Goal: Task Accomplishment & Management: Manage account settings

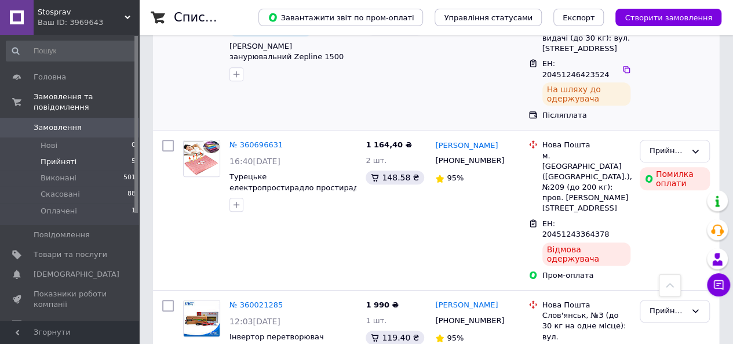
scroll to position [290, 0]
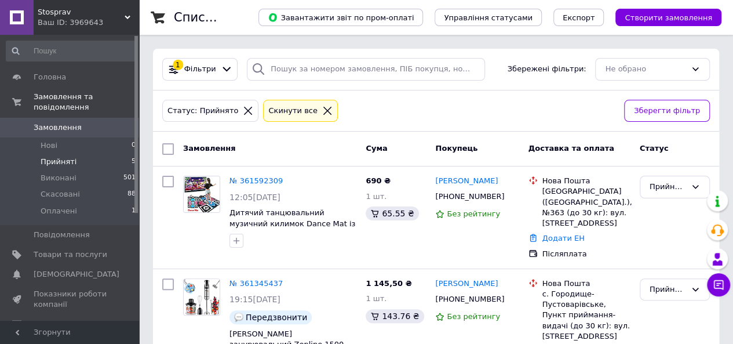
click at [84, 122] on span "Замовлення" at bounding box center [71, 127] width 74 height 10
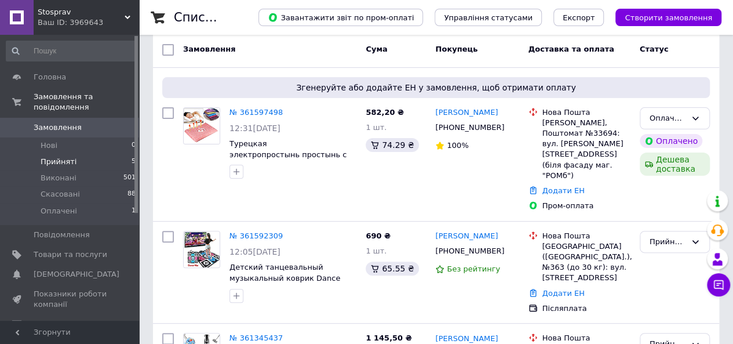
scroll to position [58, 0]
click at [82, 155] on li "Прийняті 5" at bounding box center [71, 162] width 143 height 16
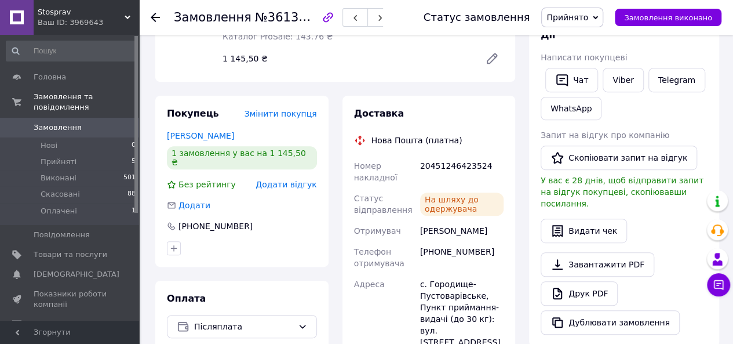
scroll to position [232, 0]
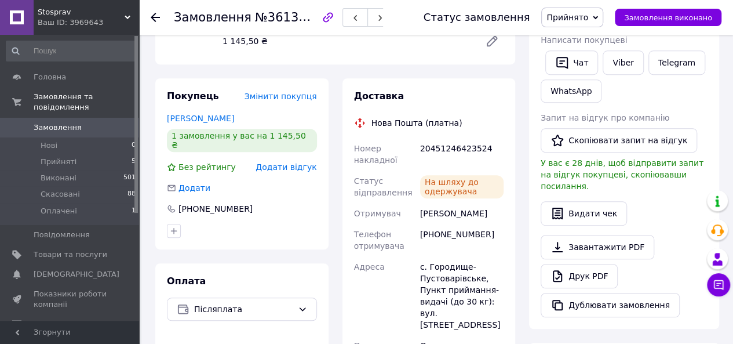
click at [436, 205] on div "Гатиляк Надія" at bounding box center [462, 213] width 88 height 21
drag, startPoint x: 436, startPoint y: 205, endPoint x: 457, endPoint y: 202, distance: 21.6
click at [457, 203] on div "Гатиляк Надія" at bounding box center [462, 213] width 88 height 21
copy div "Гатиляк Надія"
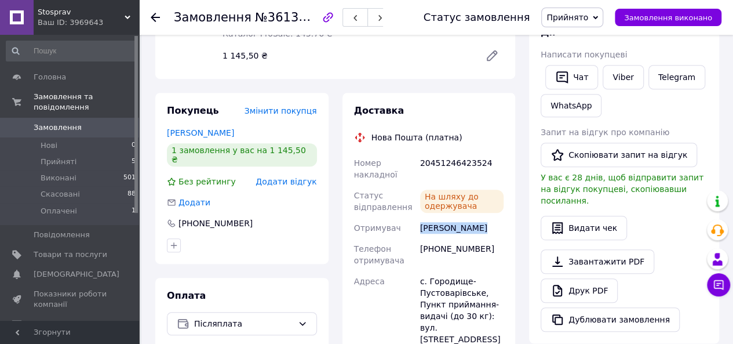
scroll to position [290, 0]
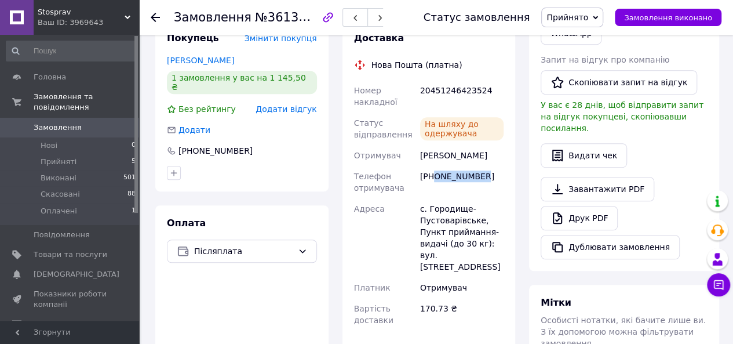
drag, startPoint x: 483, startPoint y: 167, endPoint x: 436, endPoint y: 170, distance: 47.0
click at [436, 170] on div "+380988016017" at bounding box center [462, 182] width 88 height 32
copy div "0988016017"
click at [446, 84] on div "20451246423524" at bounding box center [462, 96] width 88 height 32
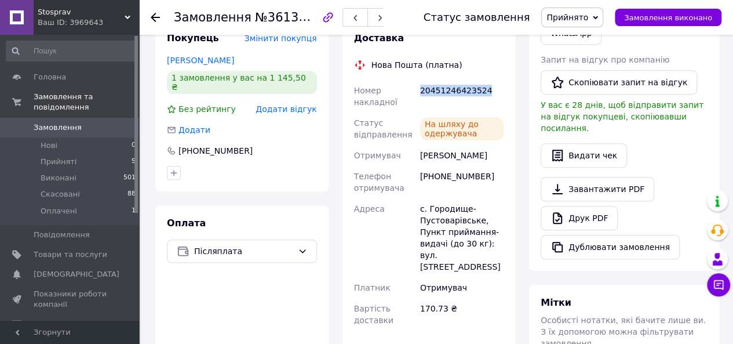
copy div "20451246423524"
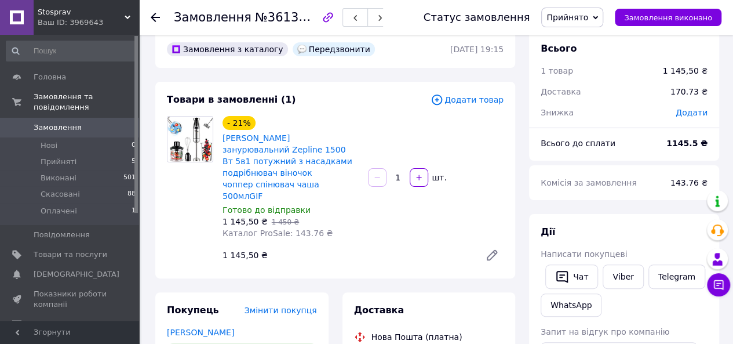
scroll to position [0, 0]
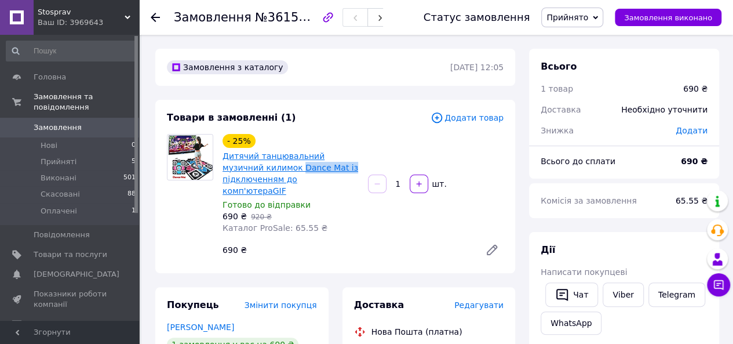
drag, startPoint x: 311, startPoint y: 170, endPoint x: 258, endPoint y: 170, distance: 52.7
click at [258, 170] on span "Дитячий танцювальний музичний килимок Dance Mat із підключенням до комп'ютераGIF" at bounding box center [291, 173] width 136 height 46
copy link "Dance Mat із"
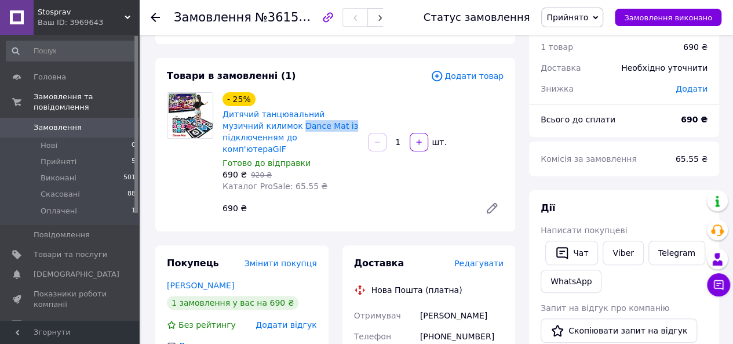
scroll to position [116, 0]
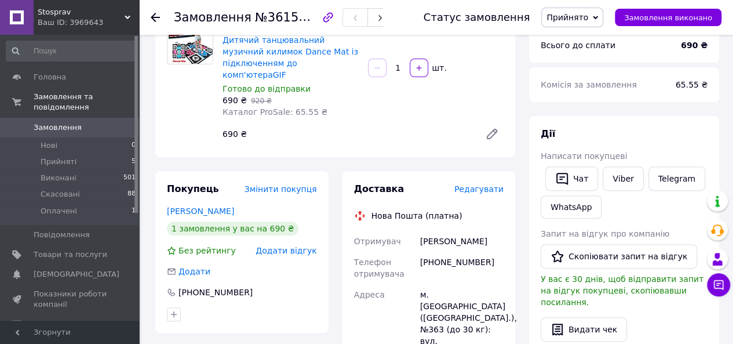
click at [432, 231] on div "Волін Гліб" at bounding box center [462, 241] width 88 height 21
drag, startPoint x: 432, startPoint y: 230, endPoint x: 446, endPoint y: 231, distance: 14.0
click at [446, 231] on div "Волін Гліб" at bounding box center [462, 241] width 88 height 21
copy div "Волін Гліб"
drag, startPoint x: 479, startPoint y: 252, endPoint x: 433, endPoint y: 253, distance: 45.8
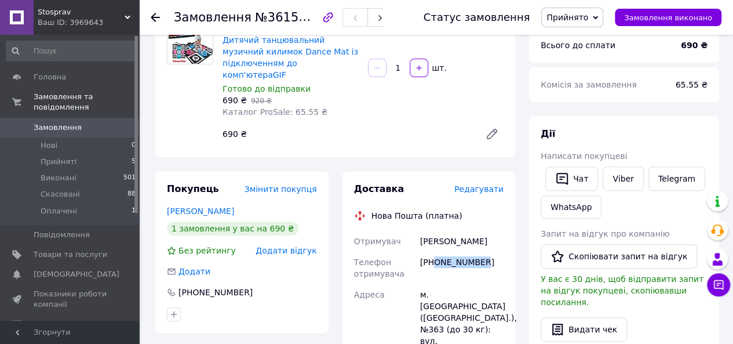
click at [433, 253] on div "+380638256382" at bounding box center [462, 268] width 88 height 32
copy div "0638256382"
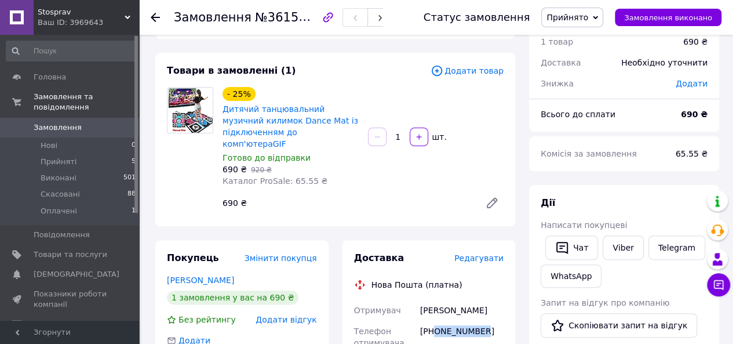
scroll to position [0, 0]
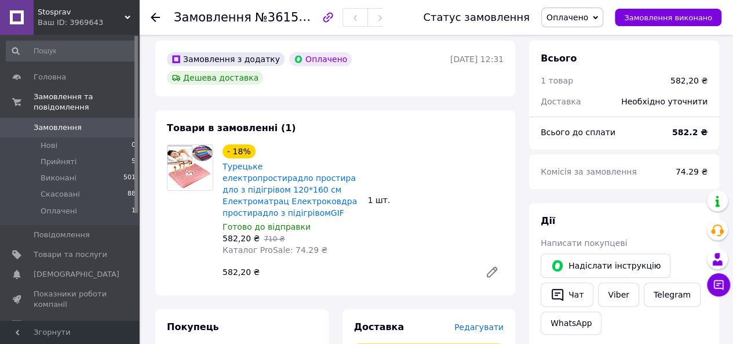
scroll to position [58, 0]
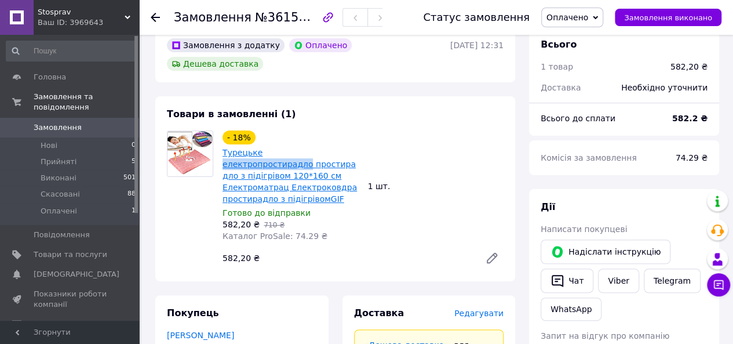
drag, startPoint x: 220, startPoint y: 148, endPoint x: 299, endPoint y: 148, distance: 79.4
click at [299, 148] on div "- 18% Турецьке електропростирадло простирадло з підігрівом 120*160 см Електрома…" at bounding box center [290, 186] width 145 height 116
copy link "електропростирадло"
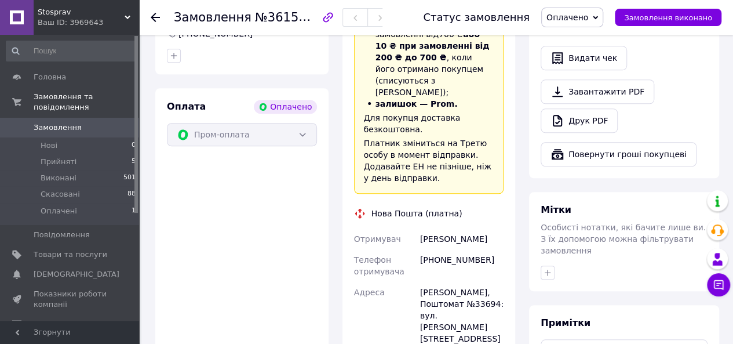
scroll to position [464, 0]
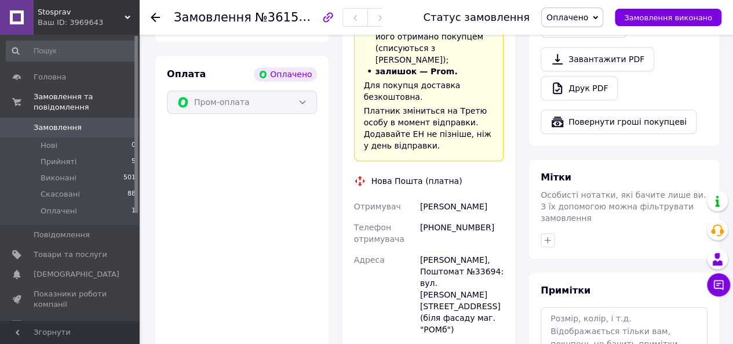
click at [438, 196] on div "[PERSON_NAME]" at bounding box center [462, 206] width 88 height 21
click at [432, 196] on div "[PERSON_NAME]" at bounding box center [462, 206] width 88 height 21
drag, startPoint x: 432, startPoint y: 158, endPoint x: 467, endPoint y: 155, distance: 34.9
click at [469, 196] on div "[PERSON_NAME]" at bounding box center [462, 206] width 88 height 21
copy div "[PERSON_NAME]"
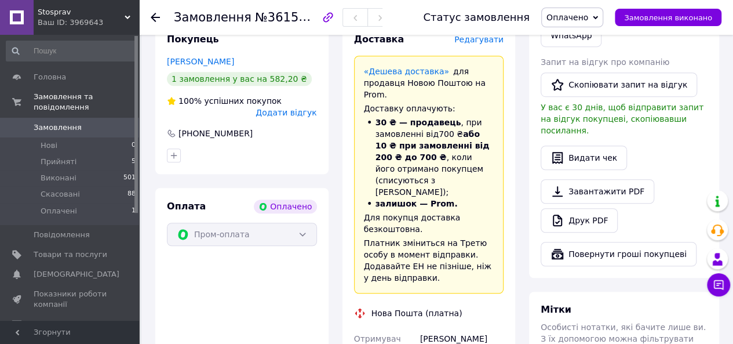
scroll to position [406, 0]
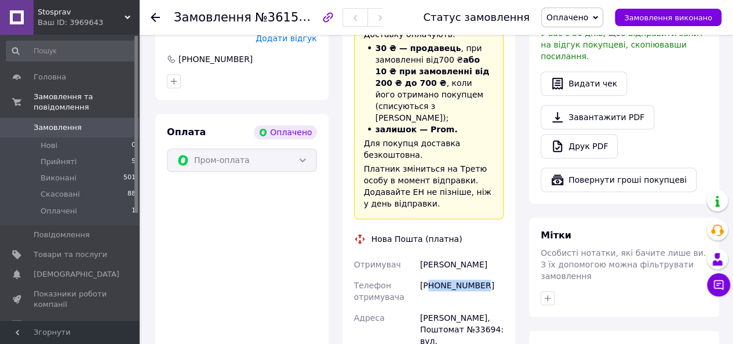
drag, startPoint x: 481, startPoint y: 238, endPoint x: 431, endPoint y: 237, distance: 49.8
click at [431, 275] on div "[PHONE_NUMBER]" at bounding box center [462, 291] width 88 height 32
click at [495, 275] on div "[PHONE_NUMBER]" at bounding box center [462, 291] width 88 height 32
drag, startPoint x: 480, startPoint y: 234, endPoint x: 435, endPoint y: 237, distance: 44.8
click at [435, 275] on div "[PHONE_NUMBER]" at bounding box center [462, 291] width 88 height 32
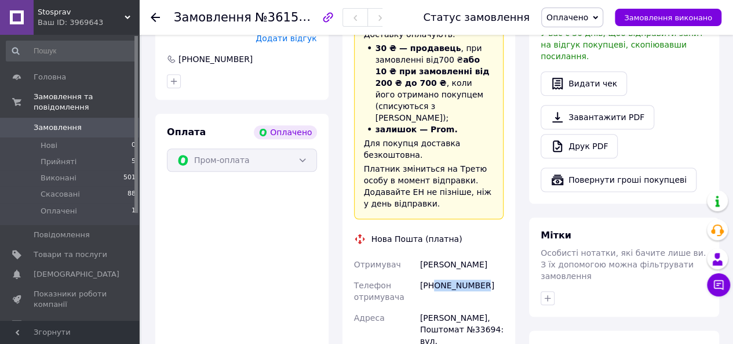
copy div "0504872106"
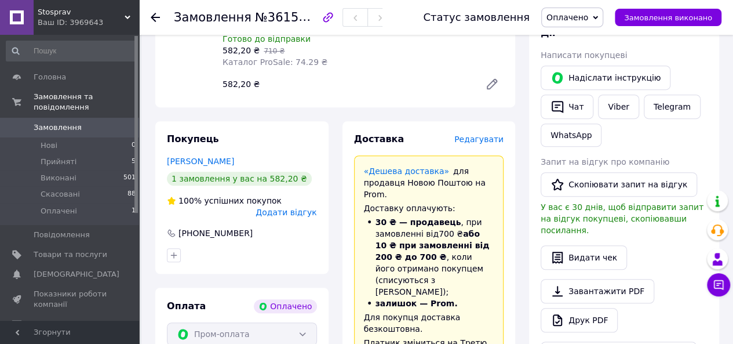
scroll to position [0, 0]
